Goal: Submit feedback/report problem: Submit feedback/report problem

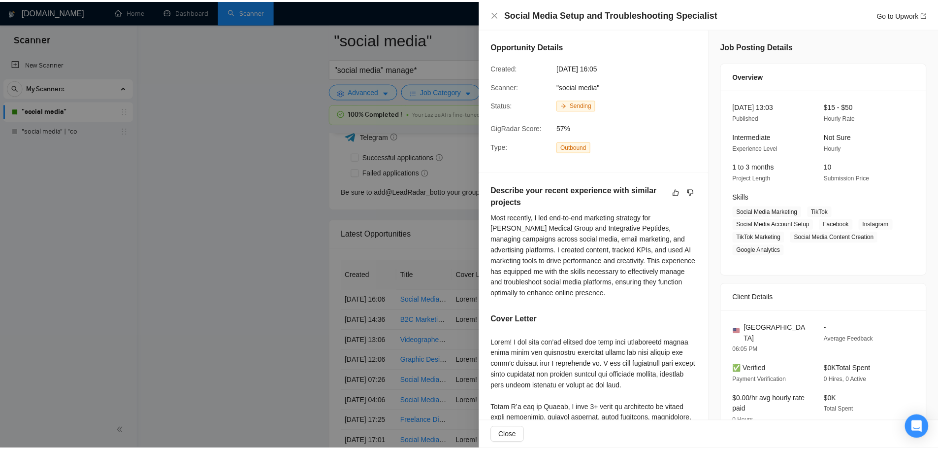
scroll to position [246, 0]
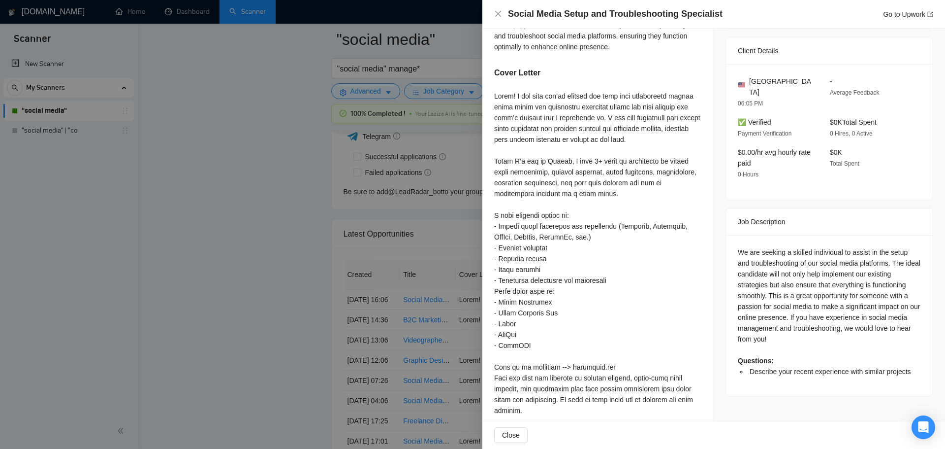
click at [274, 304] on div at bounding box center [472, 224] width 945 height 449
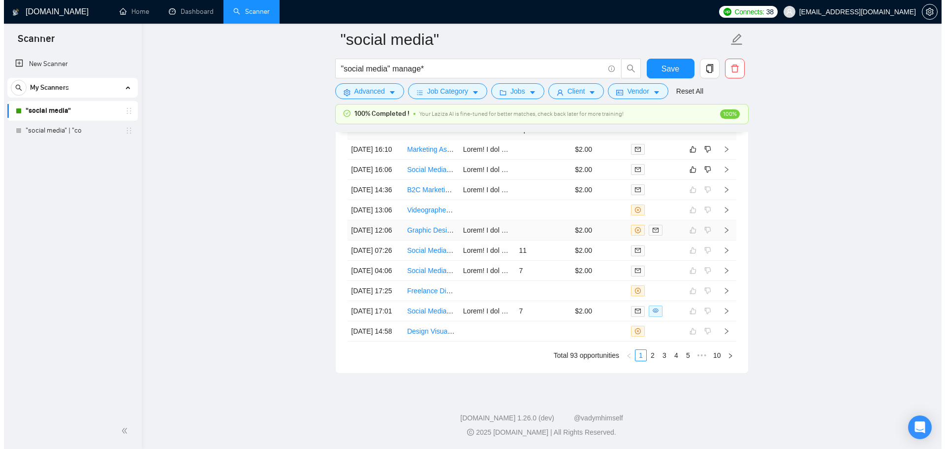
scroll to position [2563, 0]
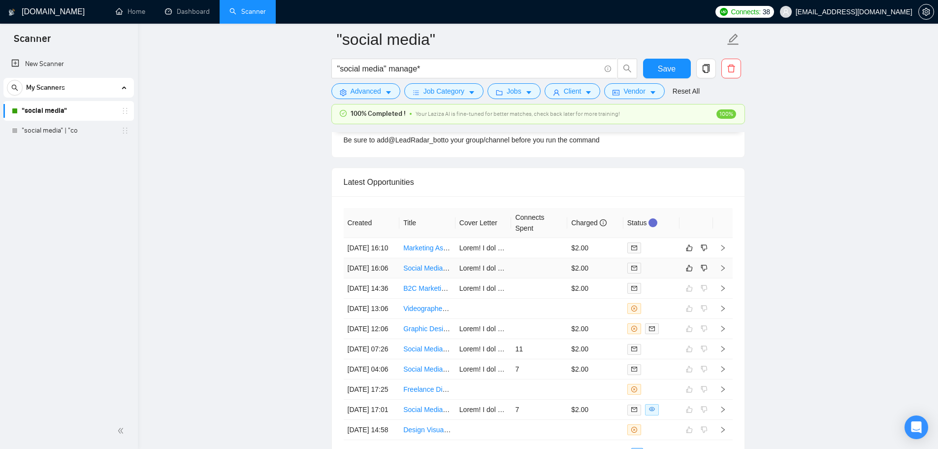
click at [523, 278] on td at bounding box center [539, 268] width 56 height 20
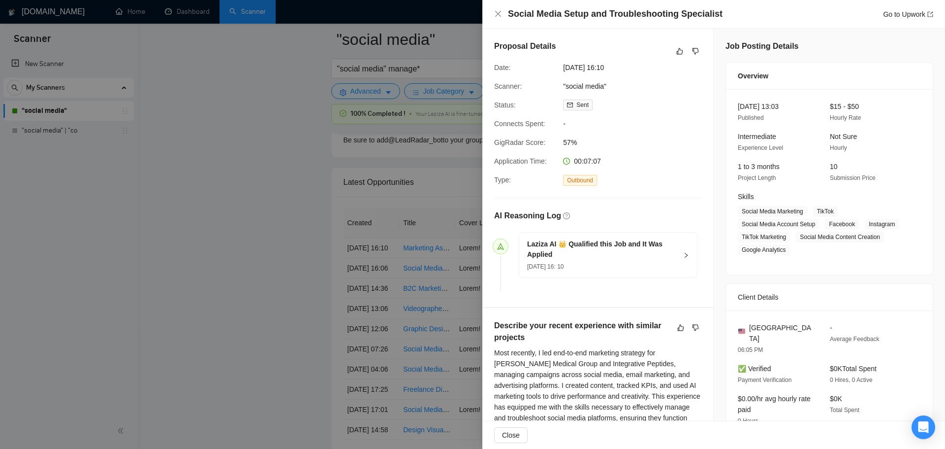
click at [202, 255] on div at bounding box center [472, 224] width 945 height 449
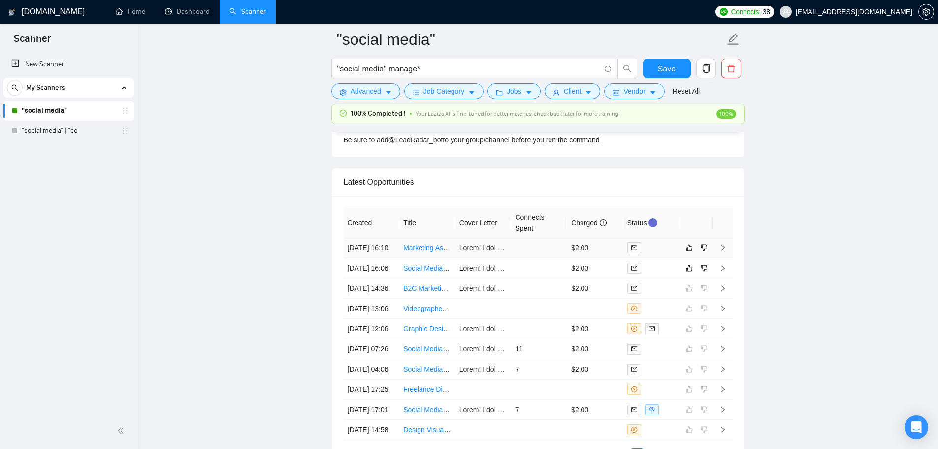
click at [523, 252] on td at bounding box center [539, 248] width 56 height 20
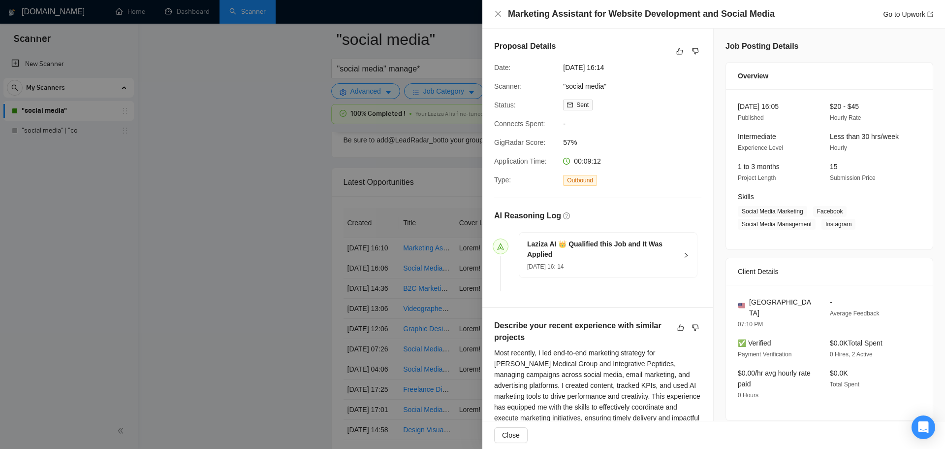
drag, startPoint x: 236, startPoint y: 270, endPoint x: 311, endPoint y: 269, distance: 74.8
click at [236, 269] on div at bounding box center [472, 224] width 945 height 449
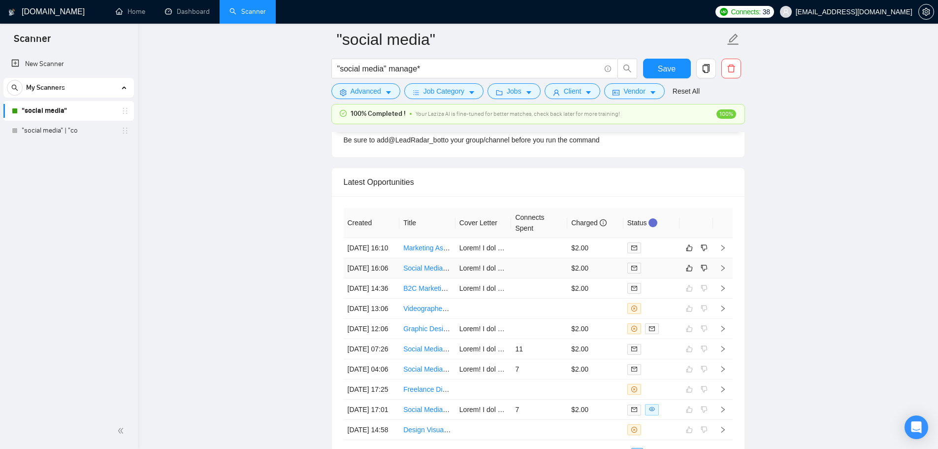
click at [531, 278] on td at bounding box center [539, 268] width 56 height 20
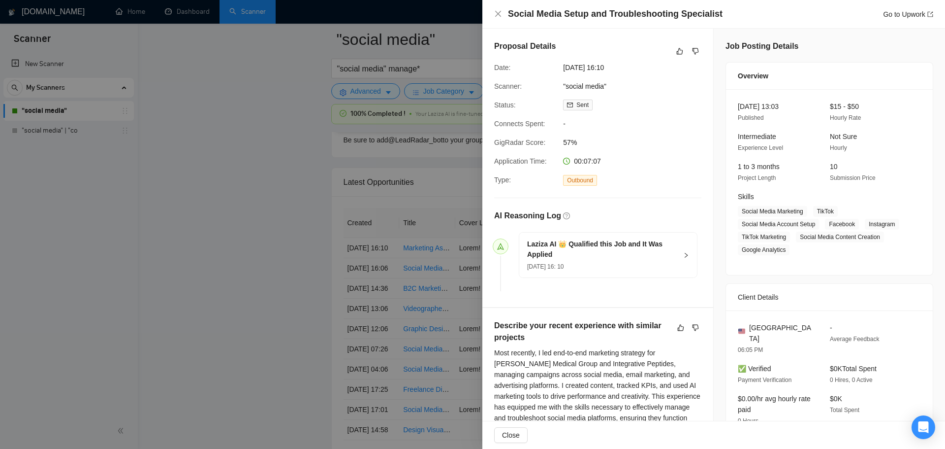
click at [293, 270] on div at bounding box center [472, 224] width 945 height 449
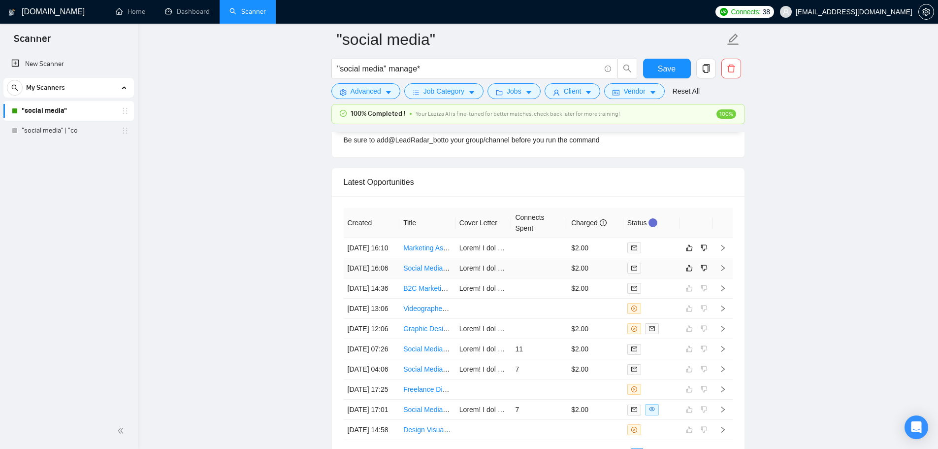
click at [525, 278] on td at bounding box center [539, 268] width 56 height 20
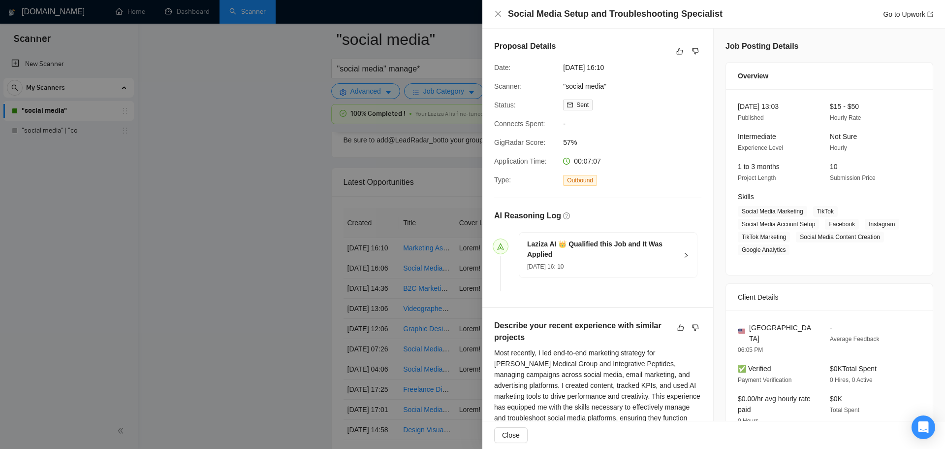
click at [247, 247] on div at bounding box center [472, 224] width 945 height 449
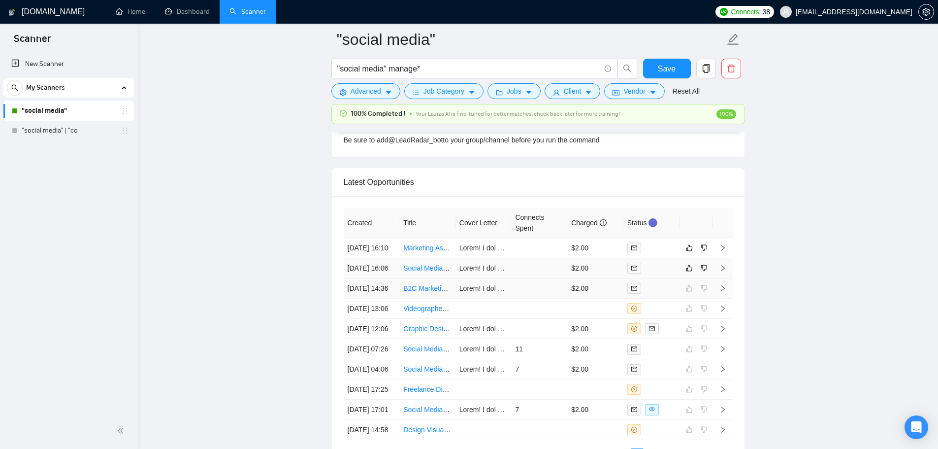
click at [529, 278] on td at bounding box center [539, 268] width 56 height 20
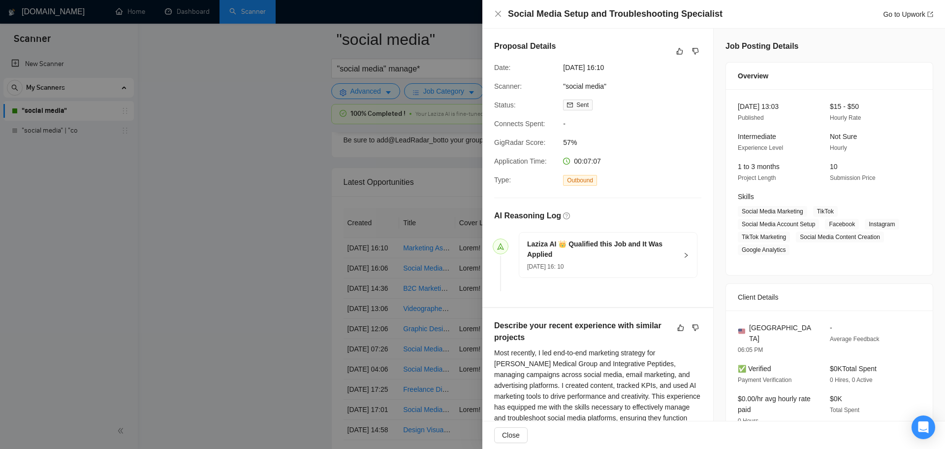
click at [277, 301] on div at bounding box center [472, 224] width 945 height 449
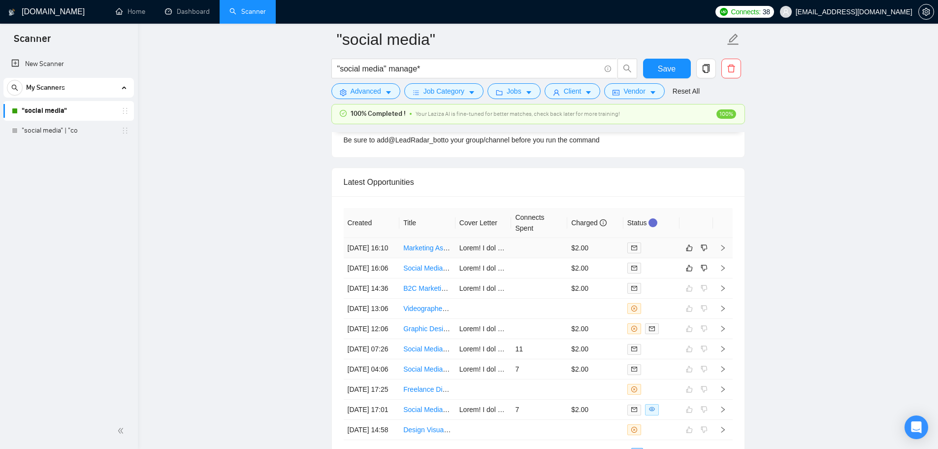
click at [516, 254] on td at bounding box center [539, 248] width 56 height 20
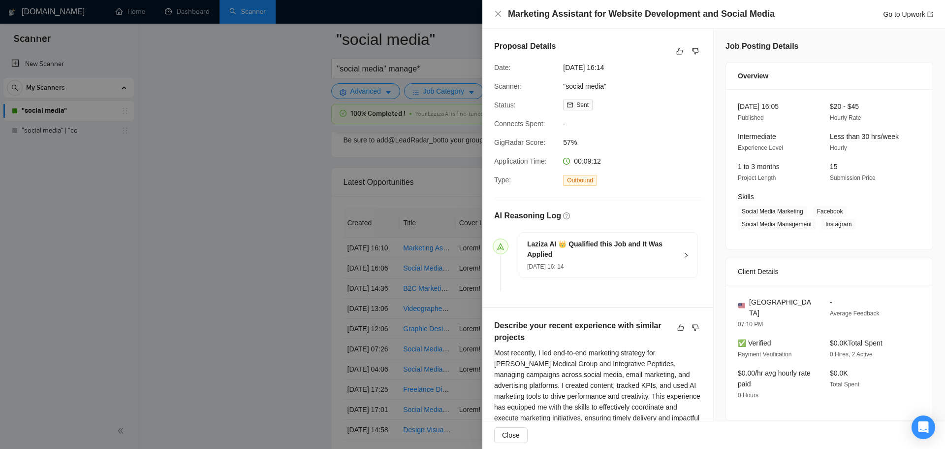
click at [286, 257] on div at bounding box center [472, 224] width 945 height 449
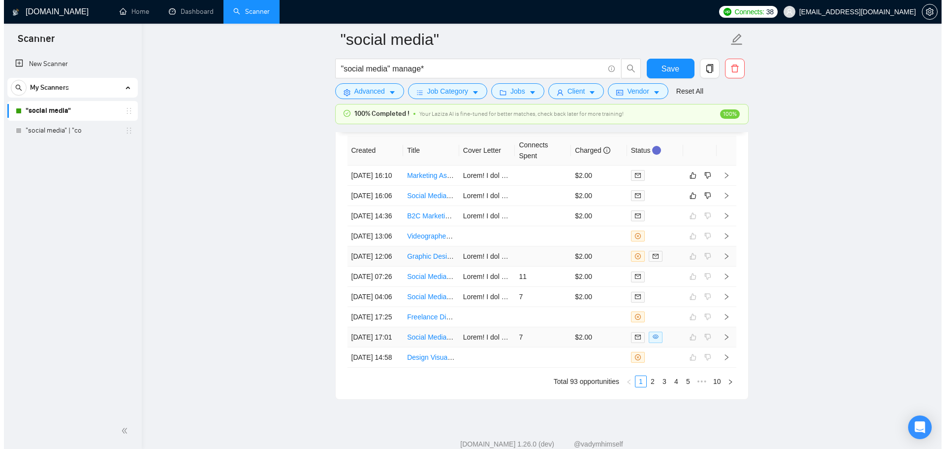
scroll to position [2710, 0]
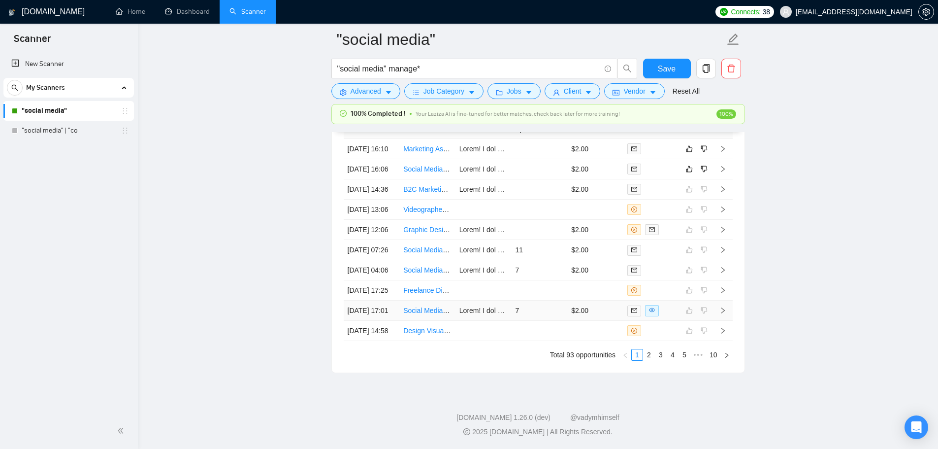
click at [541, 321] on td "7" at bounding box center [539, 310] width 56 height 20
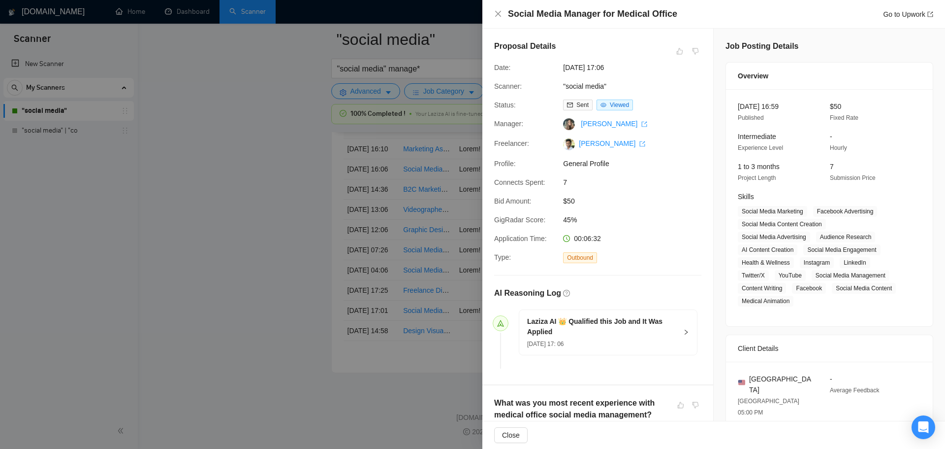
click at [258, 304] on div at bounding box center [472, 224] width 945 height 449
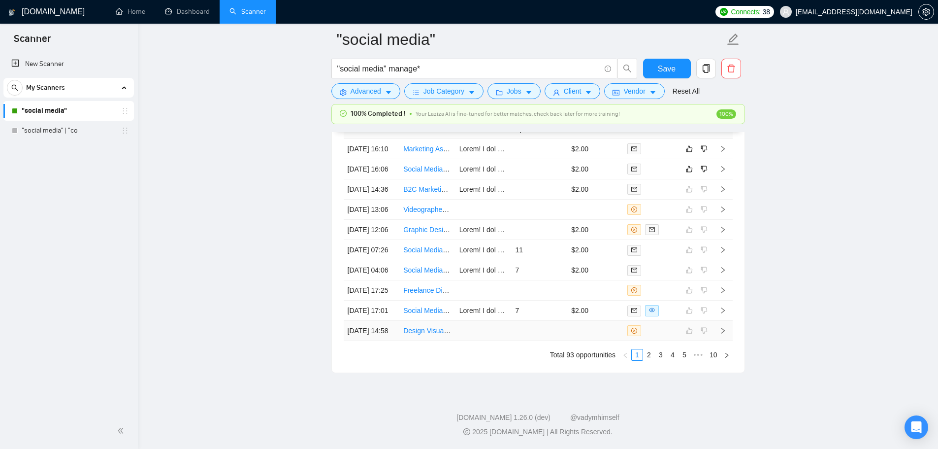
click at [527, 341] on td at bounding box center [539, 331] width 56 height 20
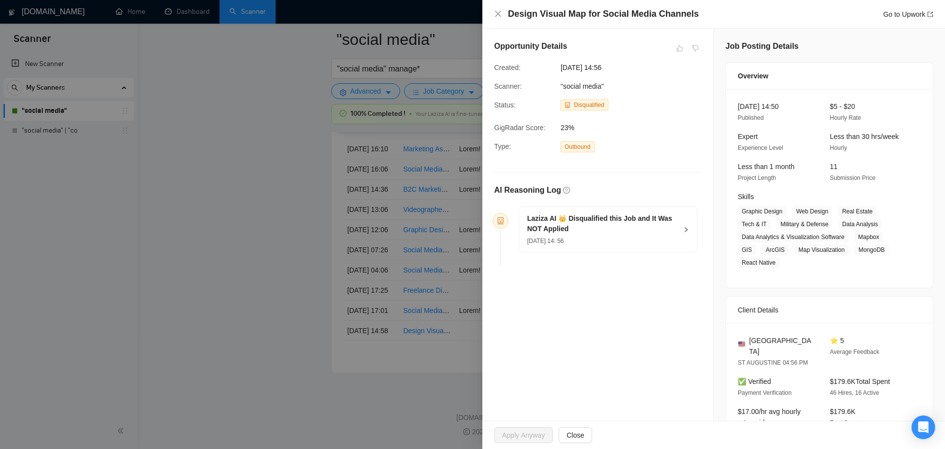
click at [283, 319] on div at bounding box center [472, 224] width 945 height 449
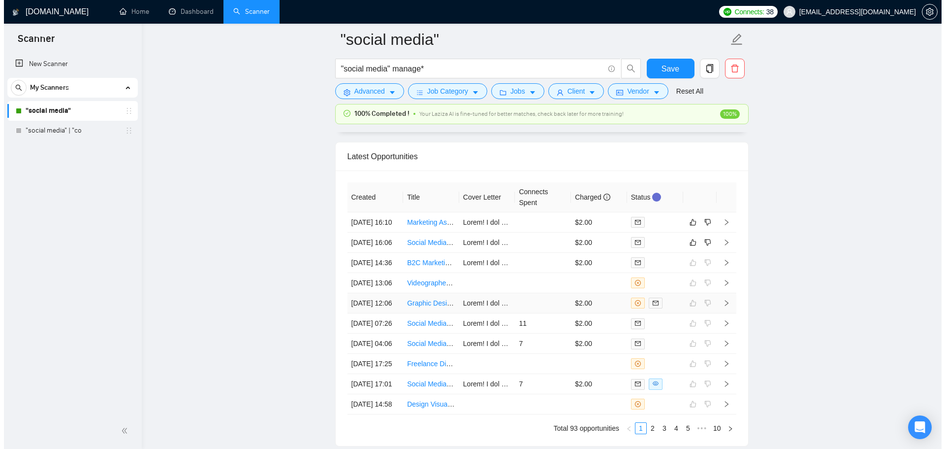
scroll to position [2563, 0]
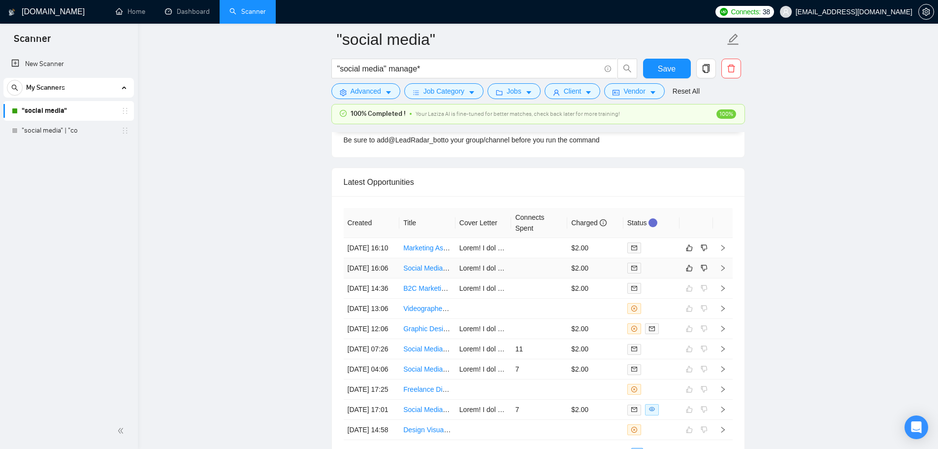
click at [549, 278] on td at bounding box center [539, 268] width 56 height 20
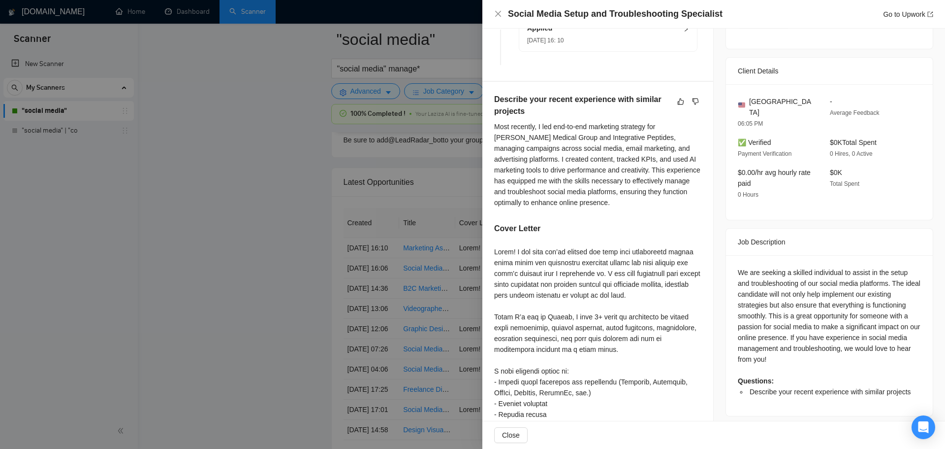
scroll to position [246, 0]
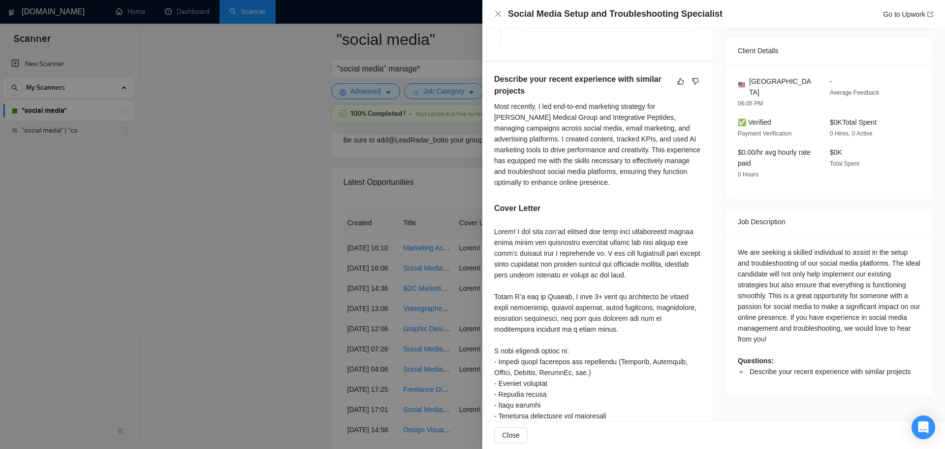
click at [322, 298] on div at bounding box center [472, 224] width 945 height 449
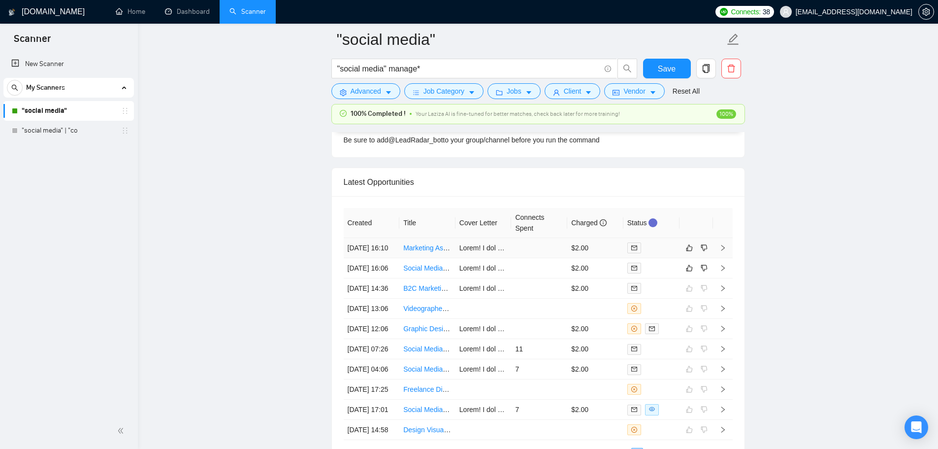
click at [527, 258] on td at bounding box center [539, 248] width 56 height 20
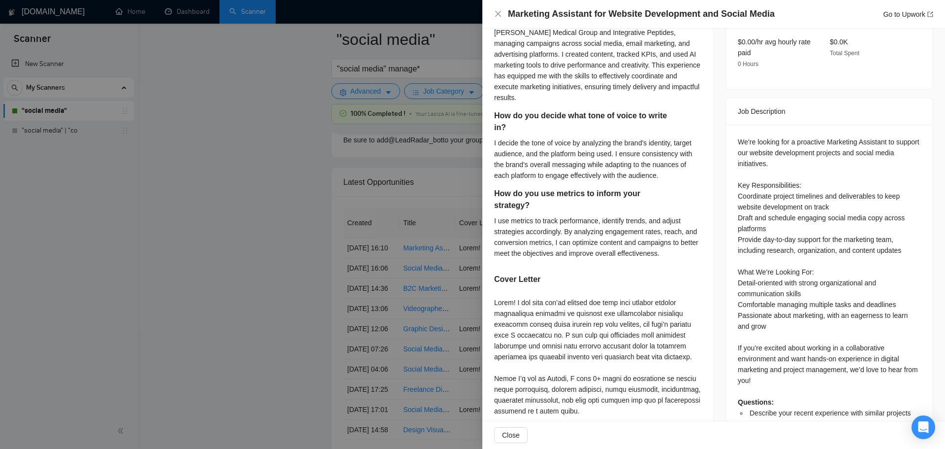
scroll to position [246, 0]
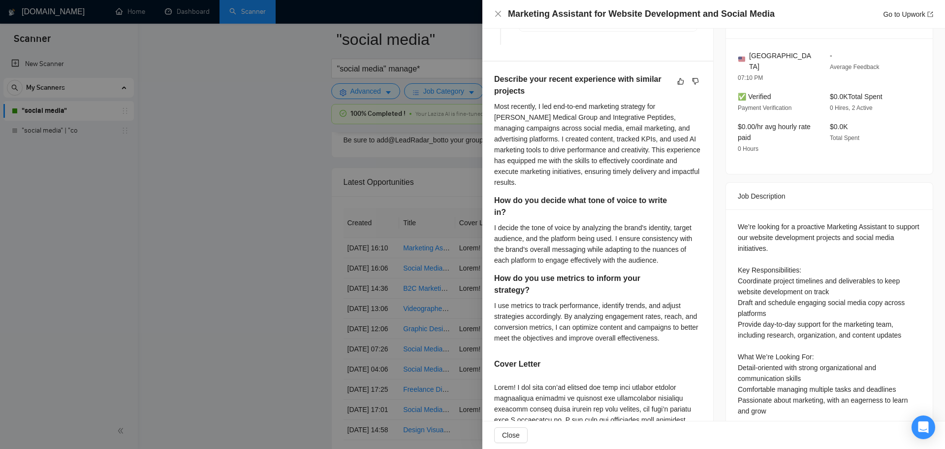
click at [260, 239] on div at bounding box center [472, 224] width 945 height 449
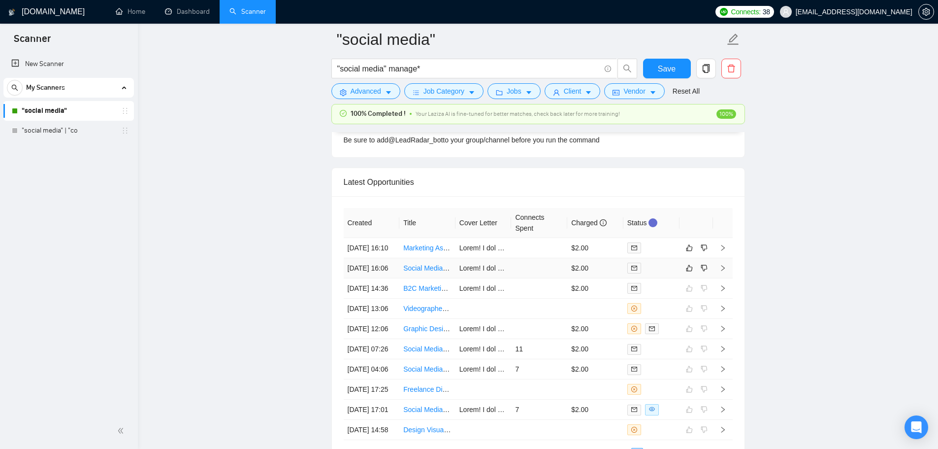
click at [520, 278] on td at bounding box center [539, 268] width 56 height 20
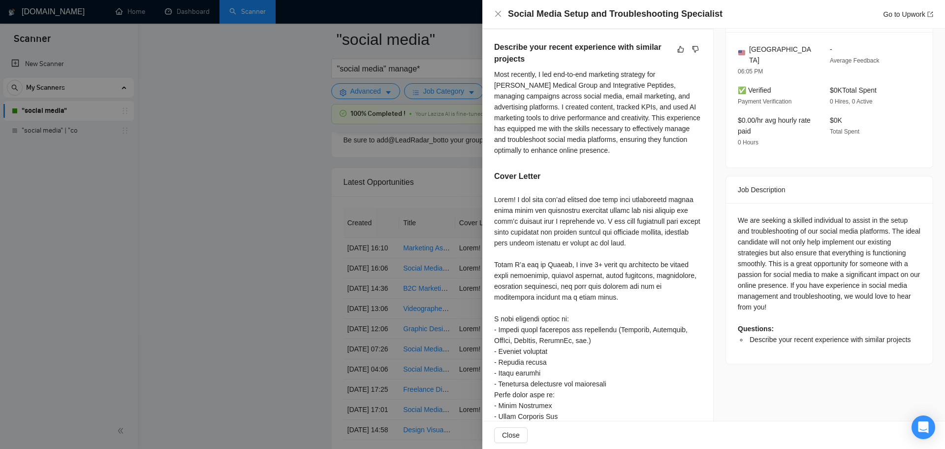
scroll to position [295, 0]
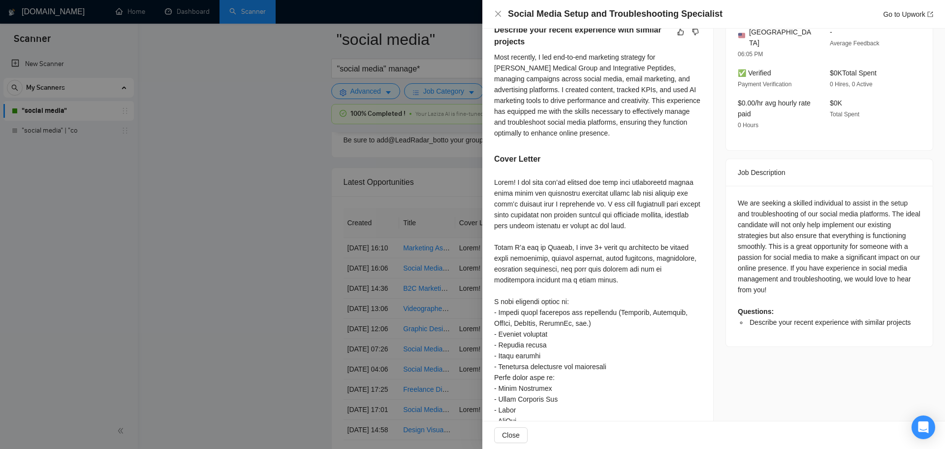
click at [229, 275] on div at bounding box center [472, 224] width 945 height 449
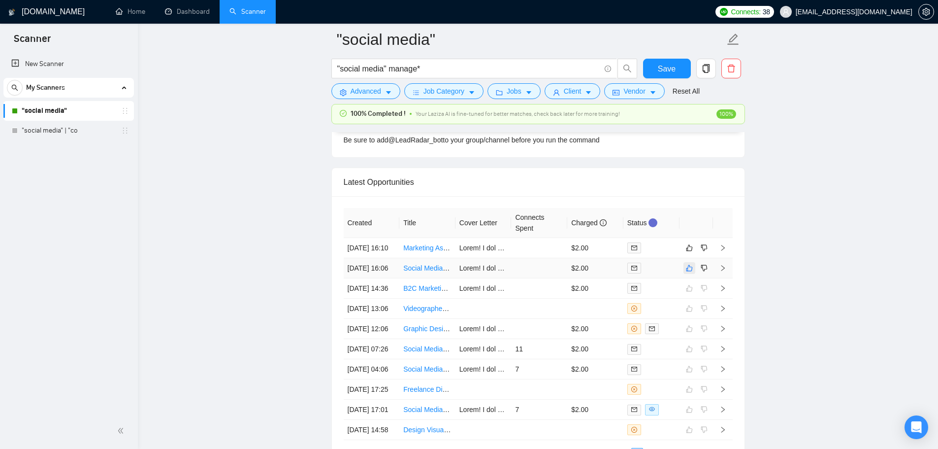
click at [691, 271] on icon "like" at bounding box center [689, 268] width 6 height 6
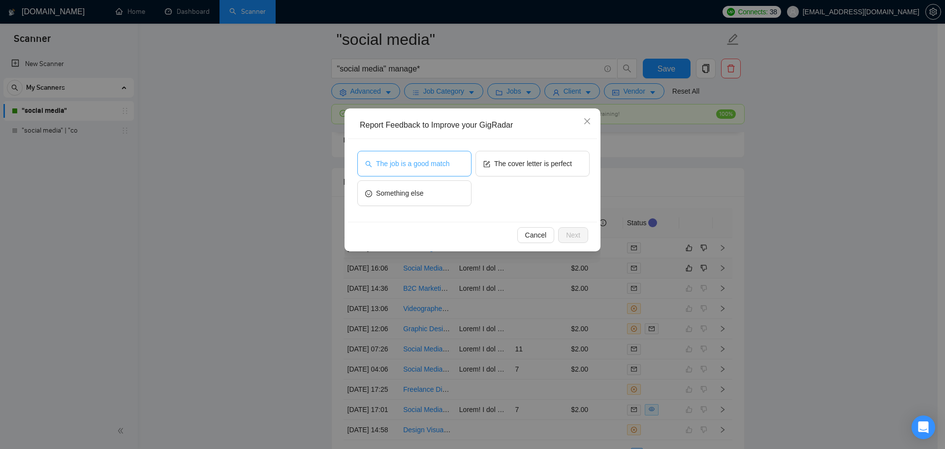
click at [443, 160] on span "The job is a good match" at bounding box center [412, 163] width 73 height 11
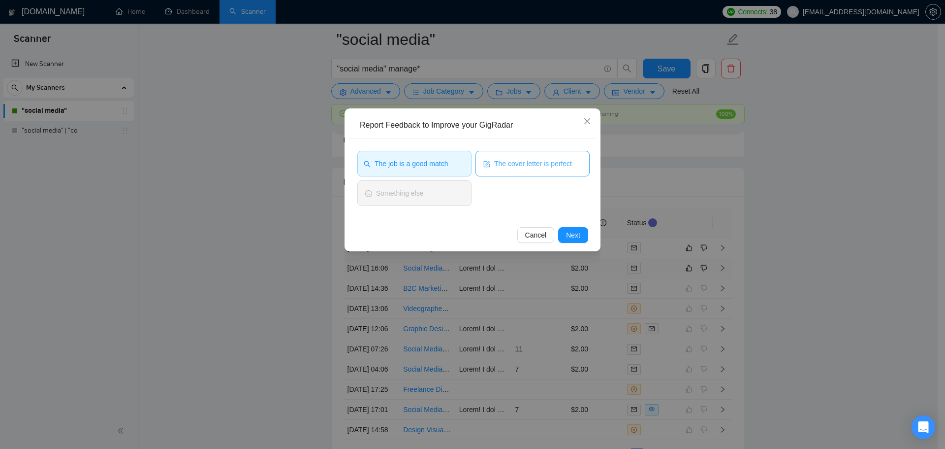
click at [576, 166] on button "The cover letter is perfect" at bounding box center [533, 164] width 114 height 26
click at [570, 237] on span "Next" at bounding box center [573, 234] width 14 height 11
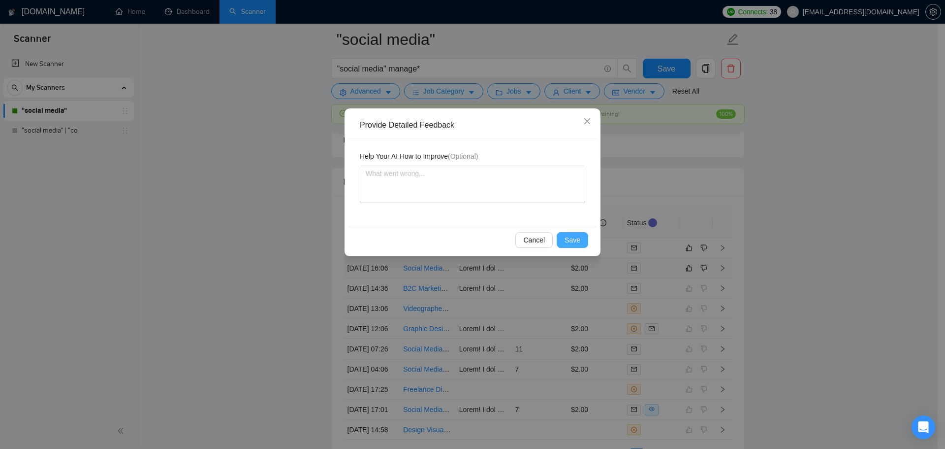
click at [566, 239] on span "Save" at bounding box center [573, 239] width 16 height 11
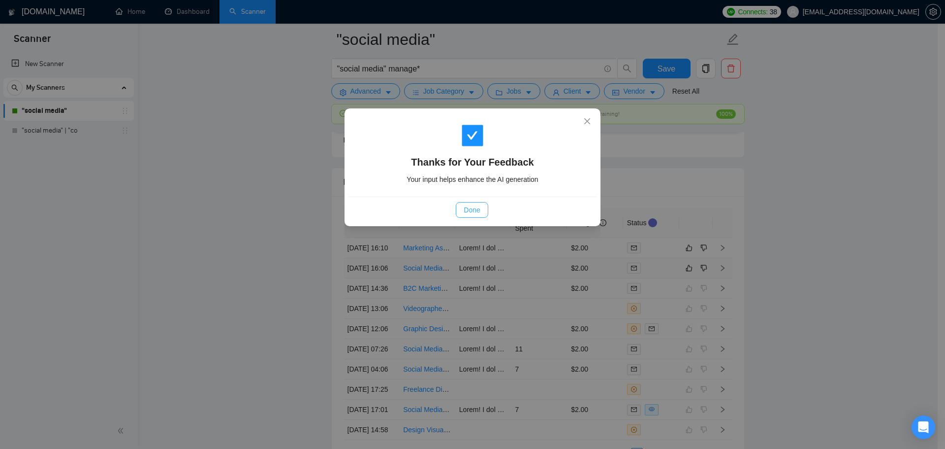
click at [461, 215] on button "Done" at bounding box center [472, 210] width 32 height 16
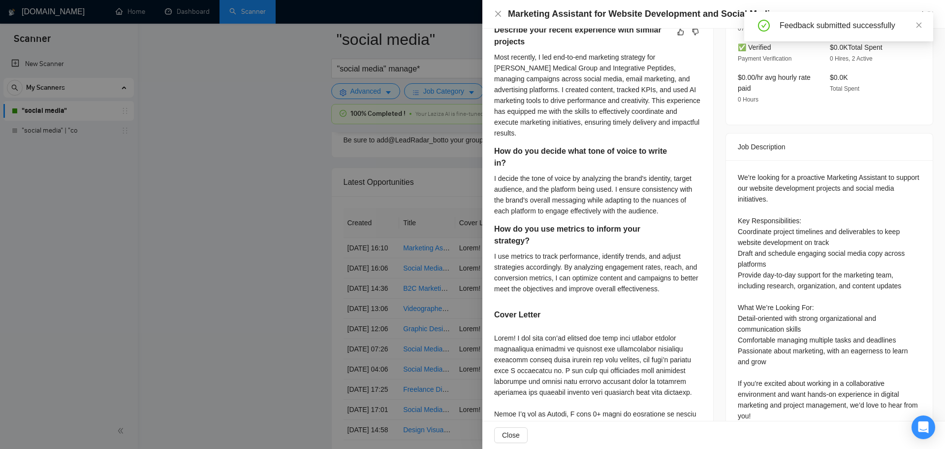
click at [295, 271] on div at bounding box center [472, 224] width 945 height 449
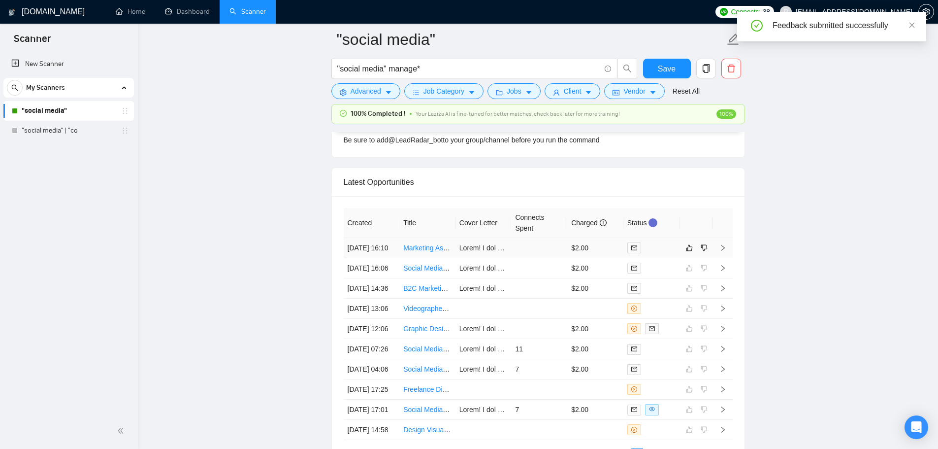
click at [548, 254] on td at bounding box center [539, 248] width 56 height 20
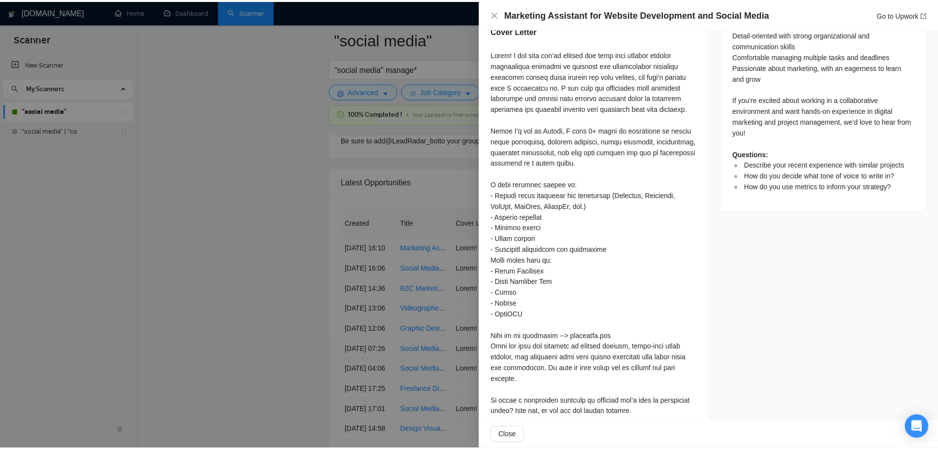
scroll to position [591, 0]
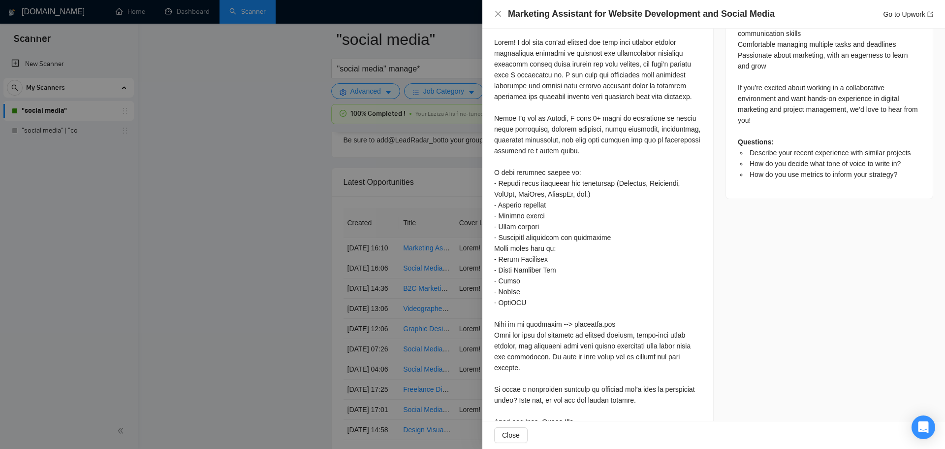
click at [248, 247] on div at bounding box center [472, 224] width 945 height 449
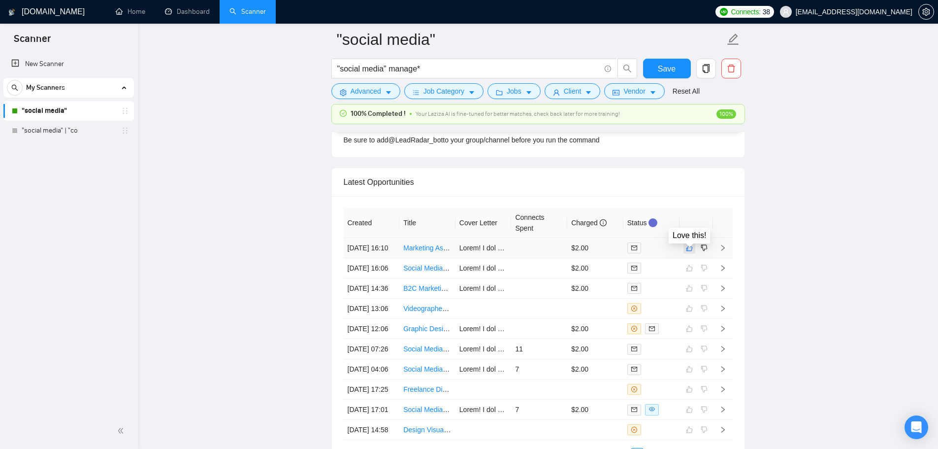
click at [688, 252] on icon "like" at bounding box center [689, 248] width 7 height 8
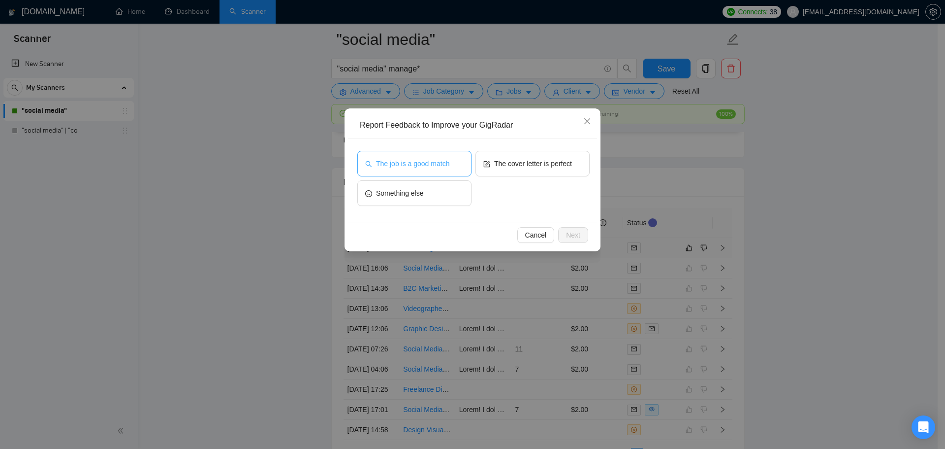
click at [419, 162] on span "The job is a good match" at bounding box center [412, 163] width 73 height 11
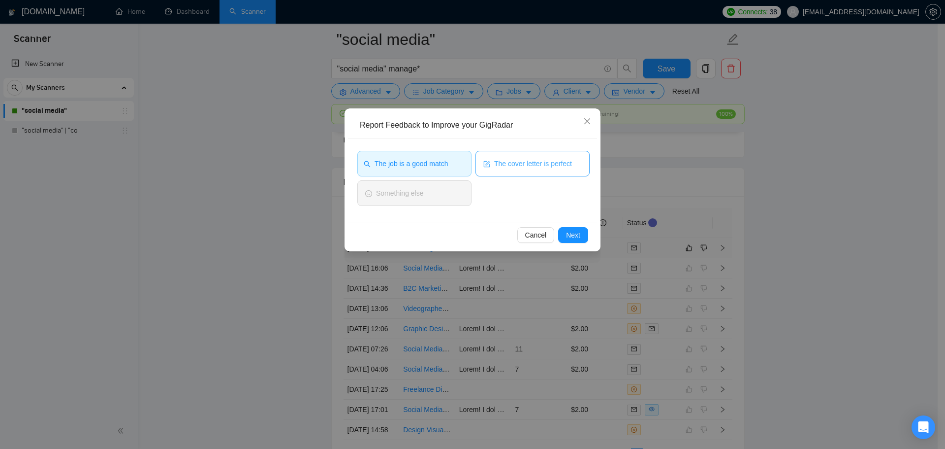
click at [522, 167] on span "The cover letter is perfect" at bounding box center [533, 163] width 78 height 11
click at [572, 236] on span "Next" at bounding box center [573, 234] width 14 height 11
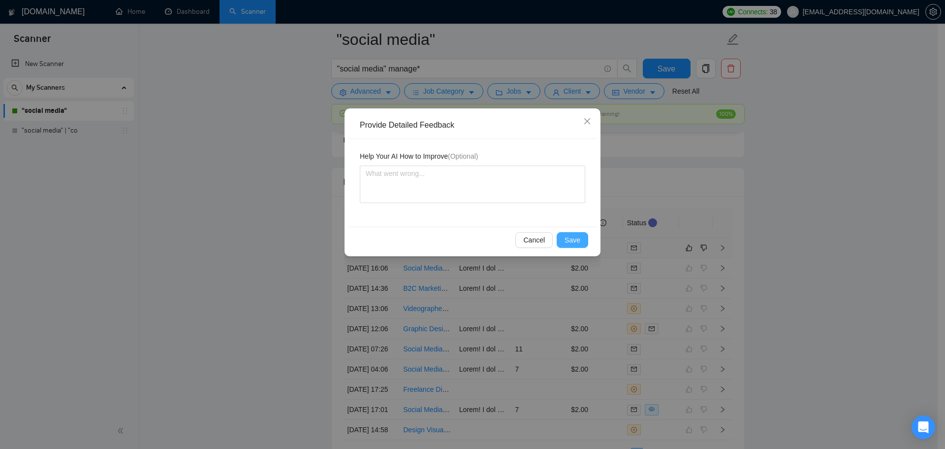
click at [570, 236] on span "Save" at bounding box center [573, 239] width 16 height 11
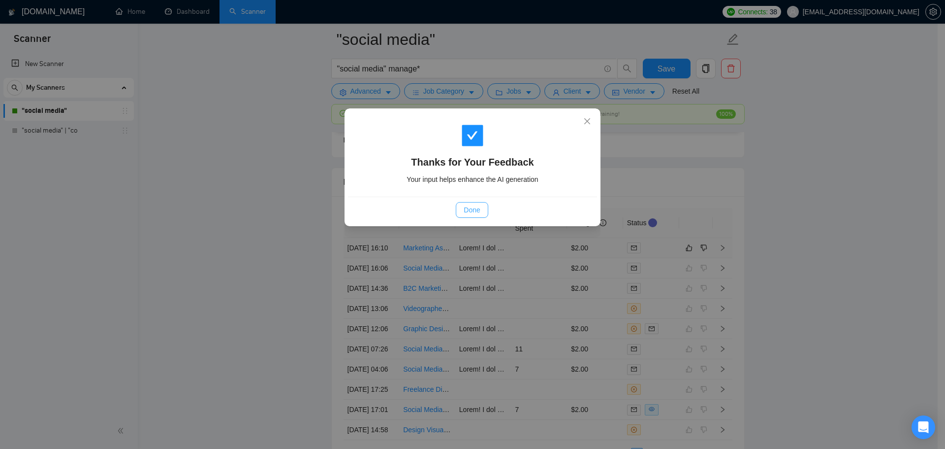
click at [478, 210] on span "Done" at bounding box center [472, 209] width 16 height 11
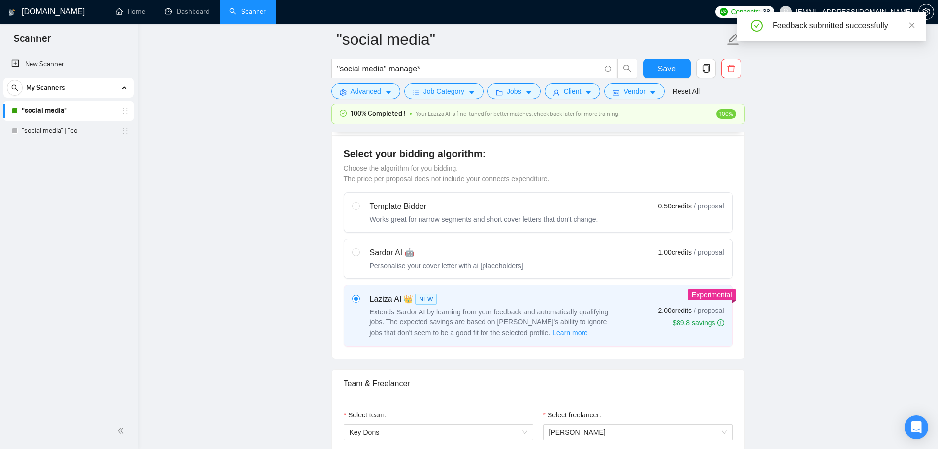
scroll to position [101, 0]
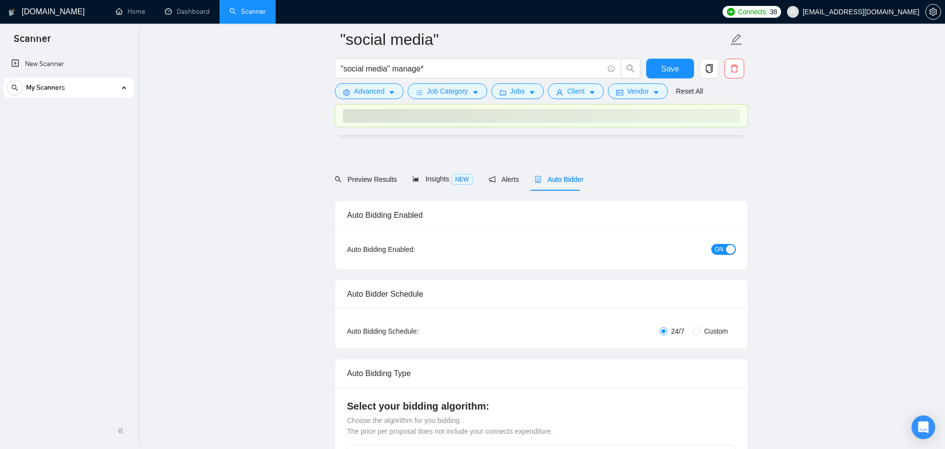
checkbox input "true"
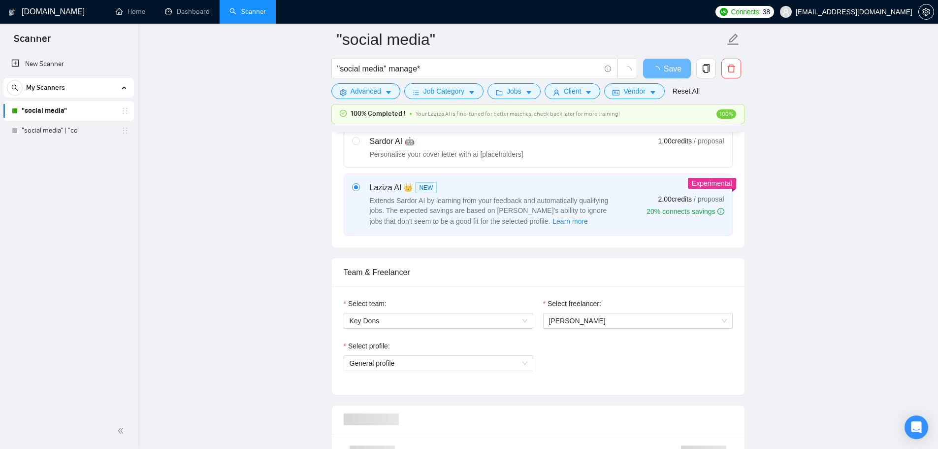
scroll to position [544, 0]
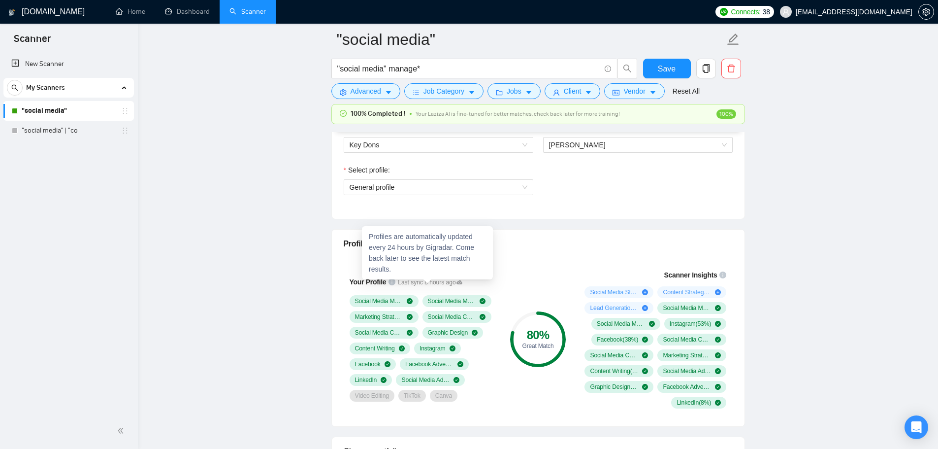
click at [452, 284] on span "Last sync 8 hours ago" at bounding box center [430, 282] width 64 height 9
click at [395, 279] on div "Last sync 8 hours ago" at bounding box center [428, 281] width 67 height 11
click at [390, 282] on icon "info-circle" at bounding box center [391, 281] width 7 height 7
click at [388, 282] on icon "info-circle" at bounding box center [391, 281] width 7 height 7
click at [414, 282] on span "Last sync 8 hours ago" at bounding box center [430, 282] width 64 height 9
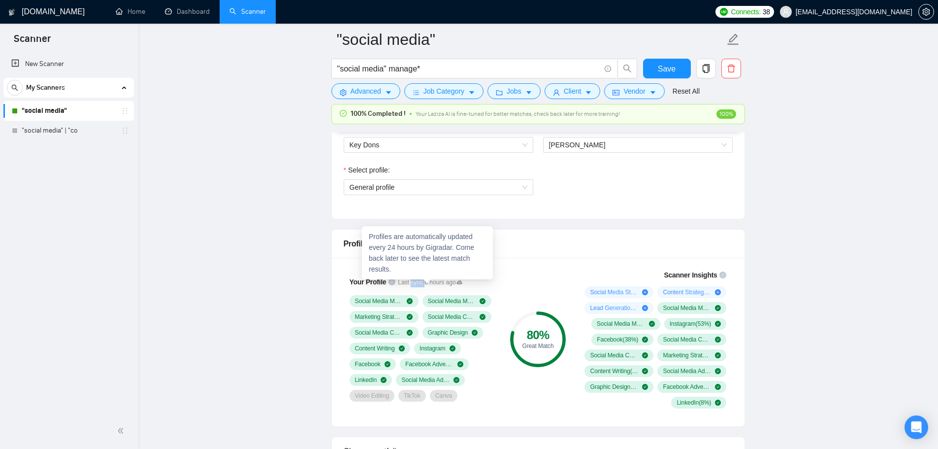
click at [414, 282] on span "Last sync 8 hours ago" at bounding box center [430, 282] width 64 height 9
